Goal: Navigation & Orientation: Find specific page/section

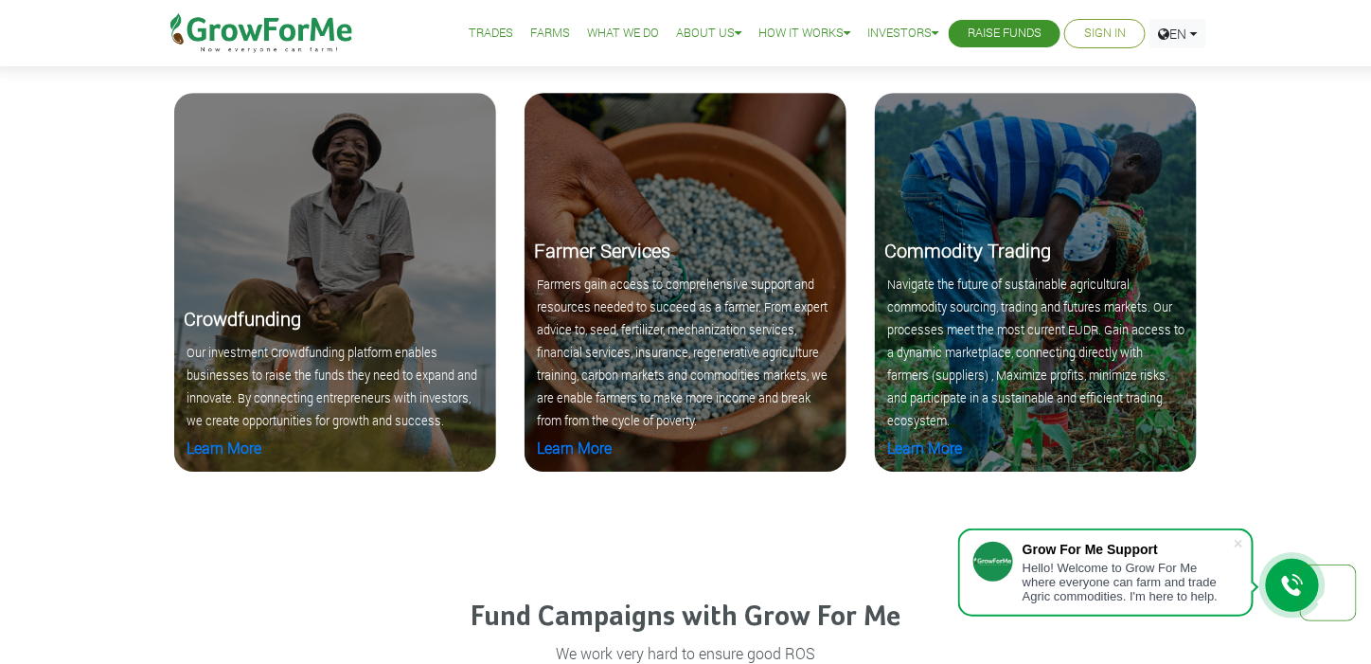
scroll to position [1982, 0]
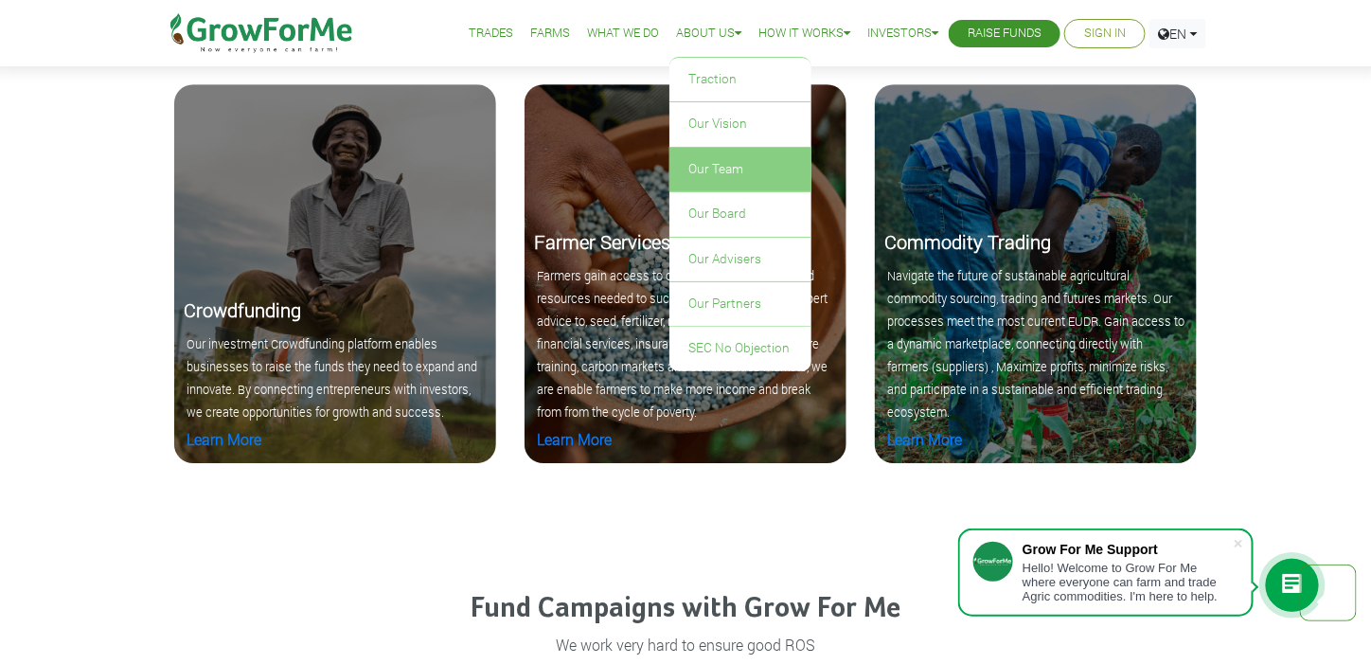
click at [724, 160] on link "Our Team" at bounding box center [740, 170] width 142 height 44
